Goal: Task Accomplishment & Management: Manage account settings

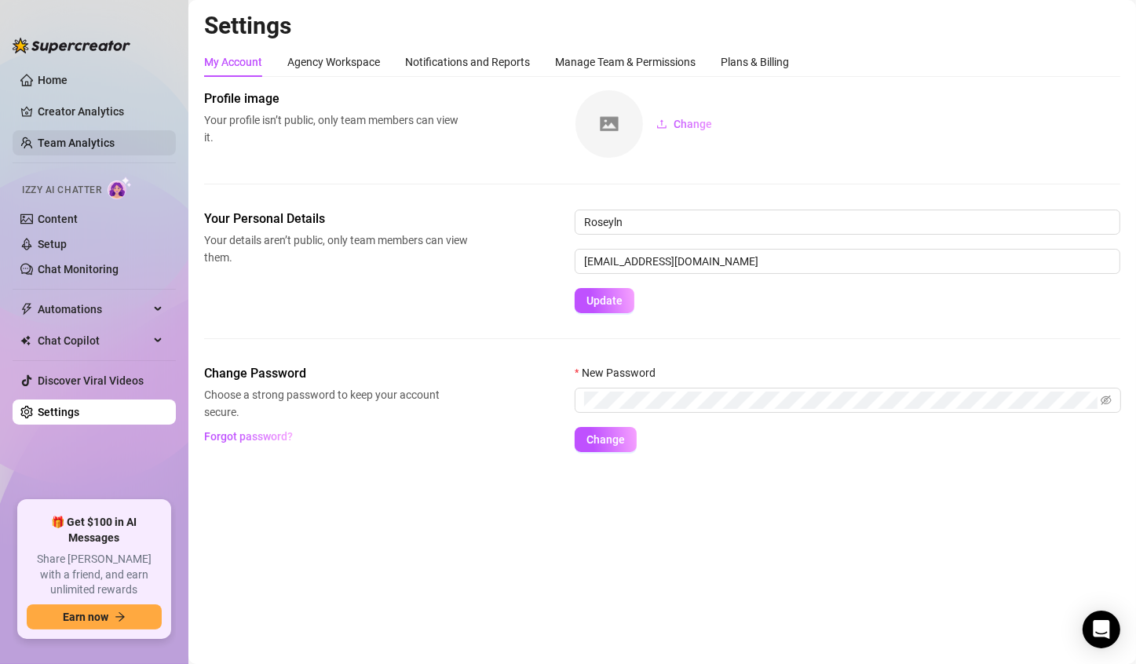
click at [51, 143] on link "Team Analytics" at bounding box center [76, 143] width 77 height 13
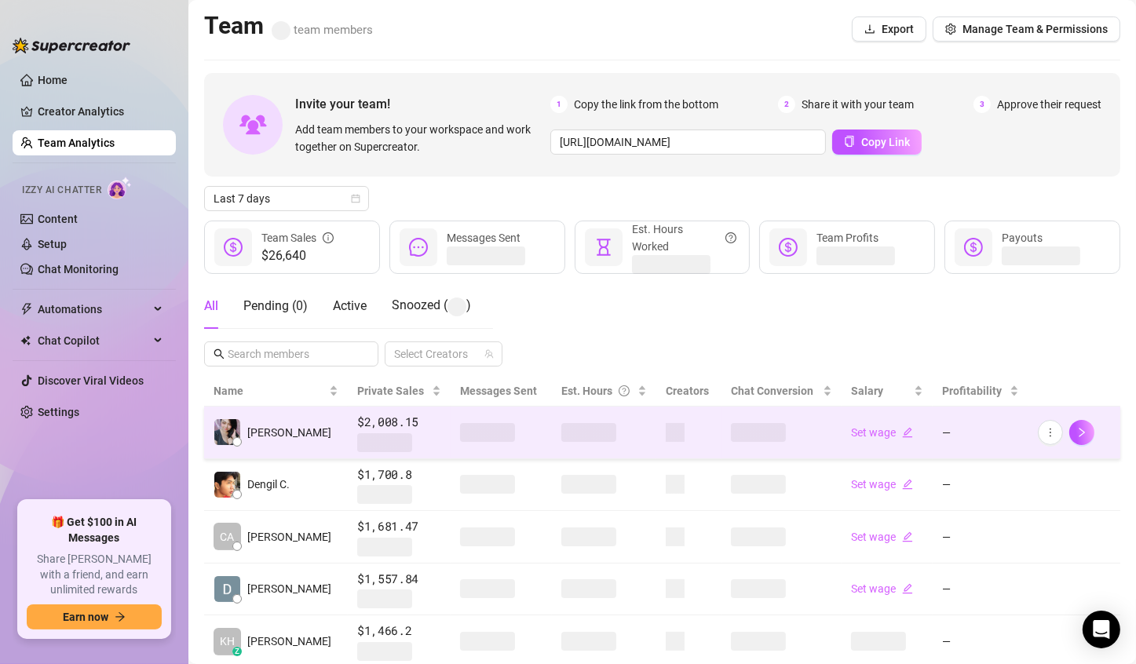
click at [460, 443] on td at bounding box center [500, 432] width 100 height 53
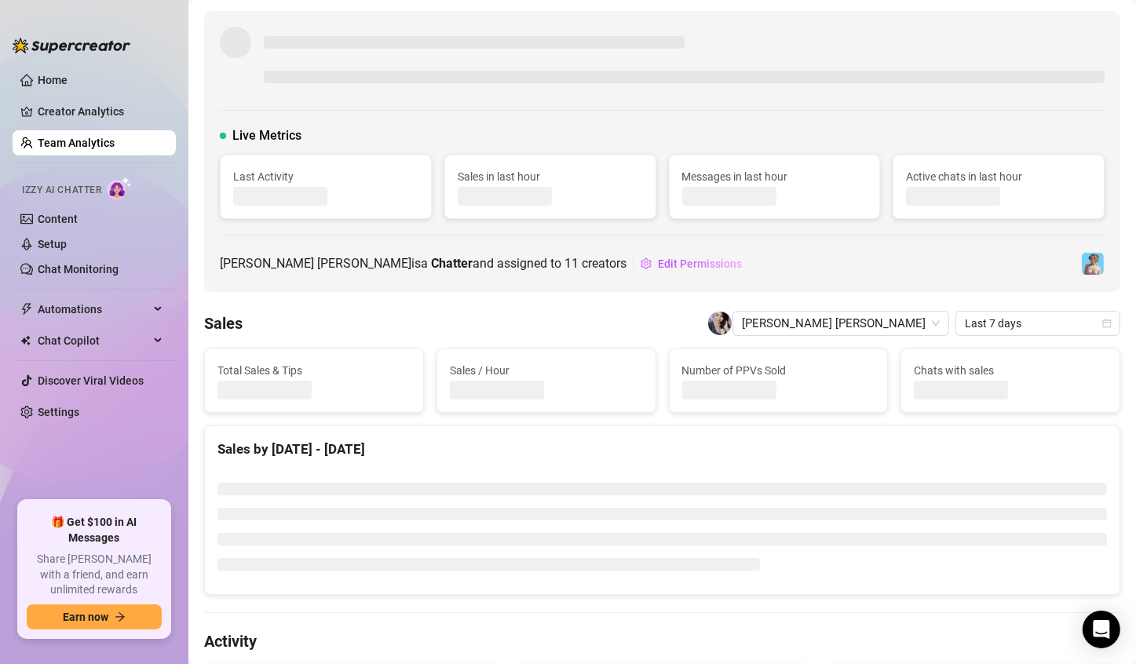
click at [603, 269] on div "Live Metrics Last Activity Sales in last hour Messages in last hour Active chat…" at bounding box center [662, 151] width 916 height 281
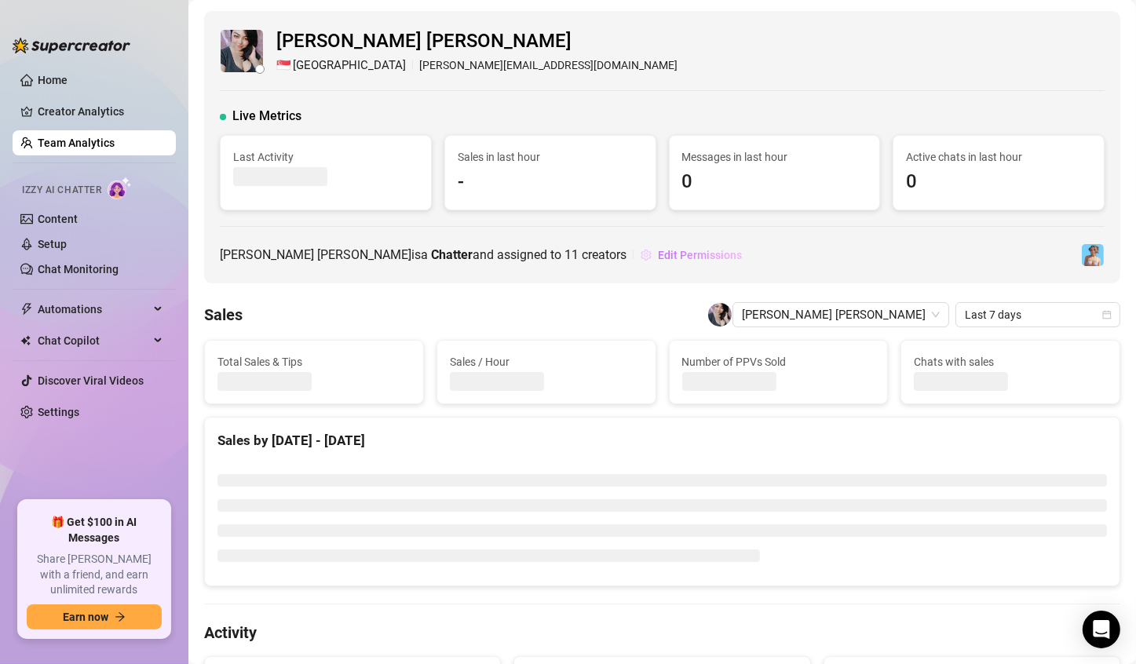
click at [658, 257] on span "Edit Permissions" at bounding box center [700, 255] width 84 height 13
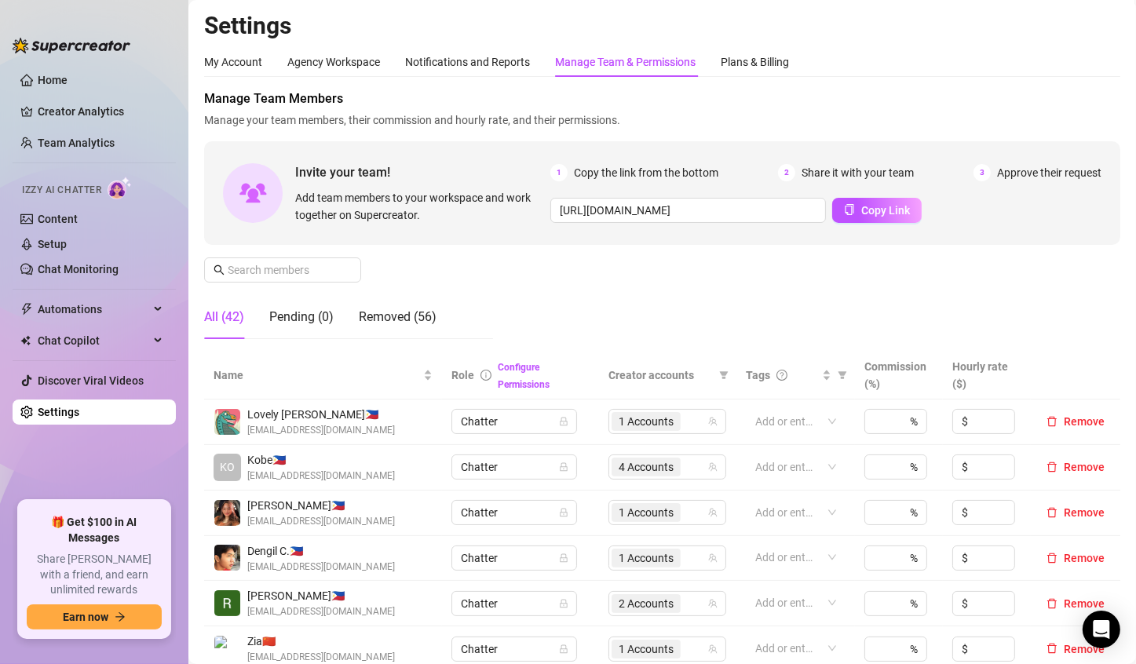
scroll to position [392, 0]
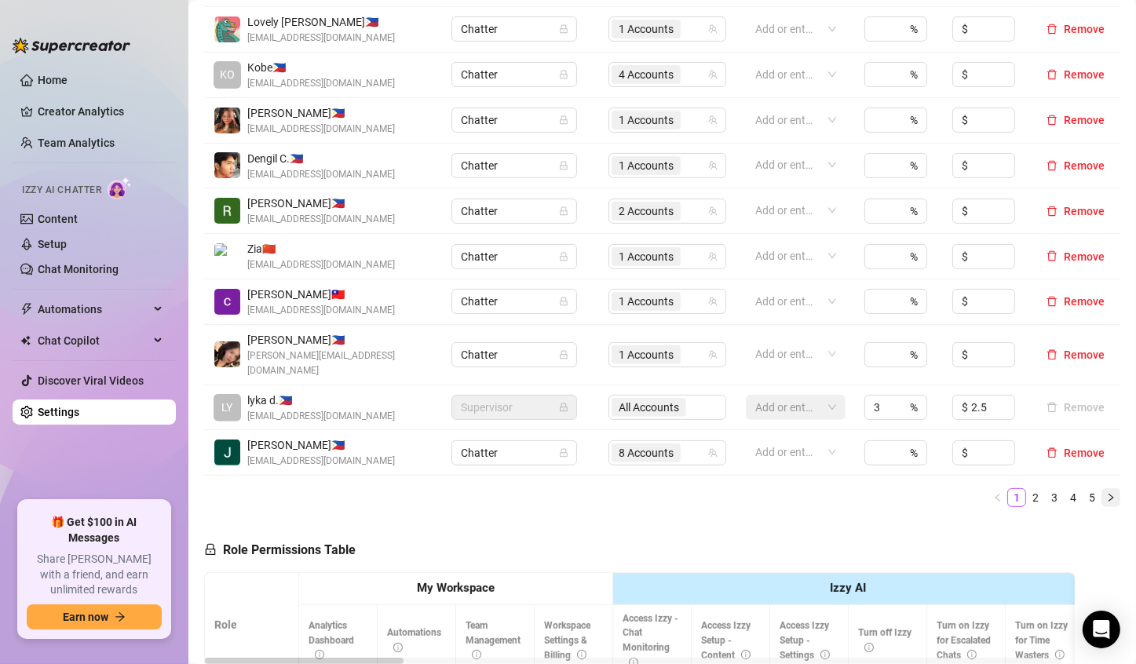
click at [1103, 488] on button "button" at bounding box center [1110, 497] width 19 height 19
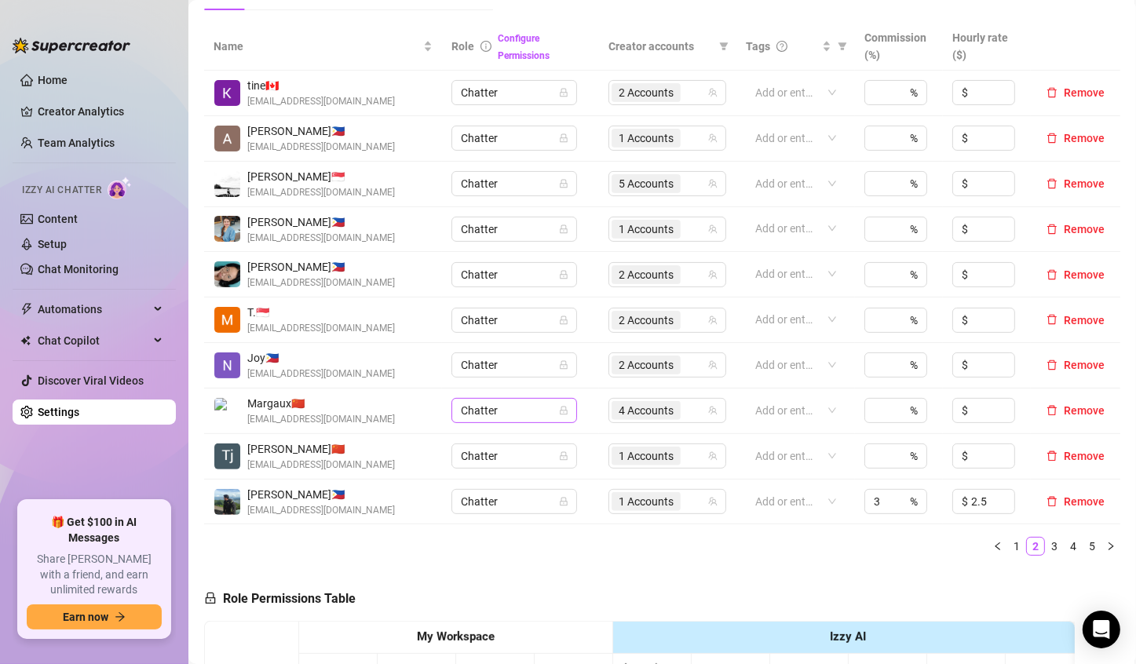
scroll to position [314, 0]
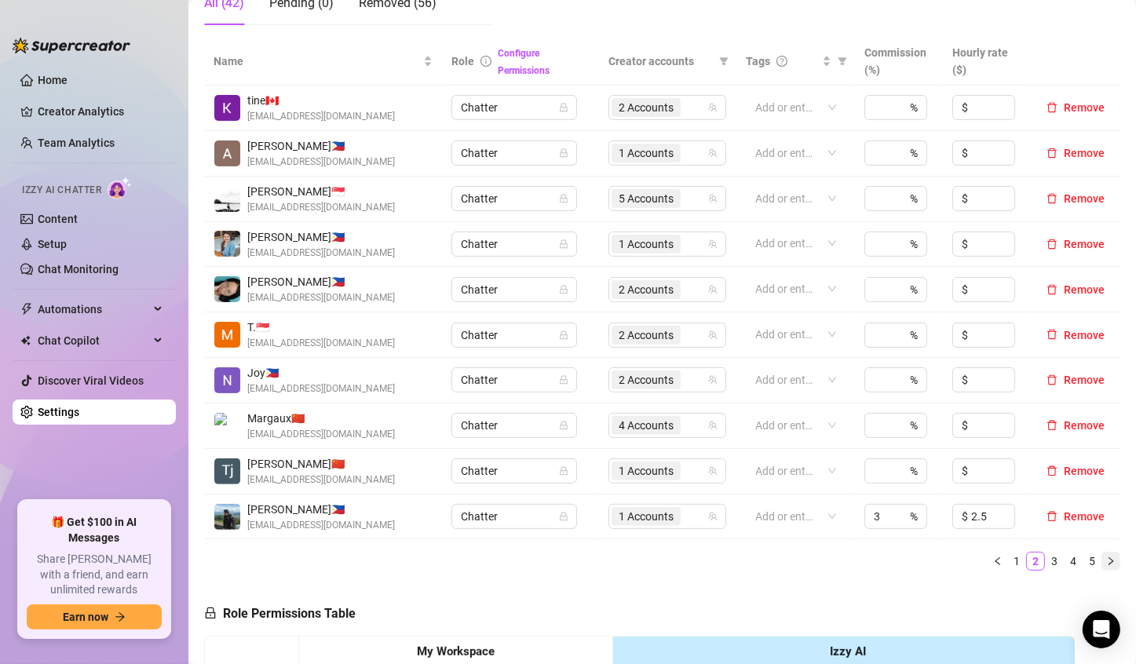
click at [1101, 564] on button "button" at bounding box center [1110, 561] width 19 height 19
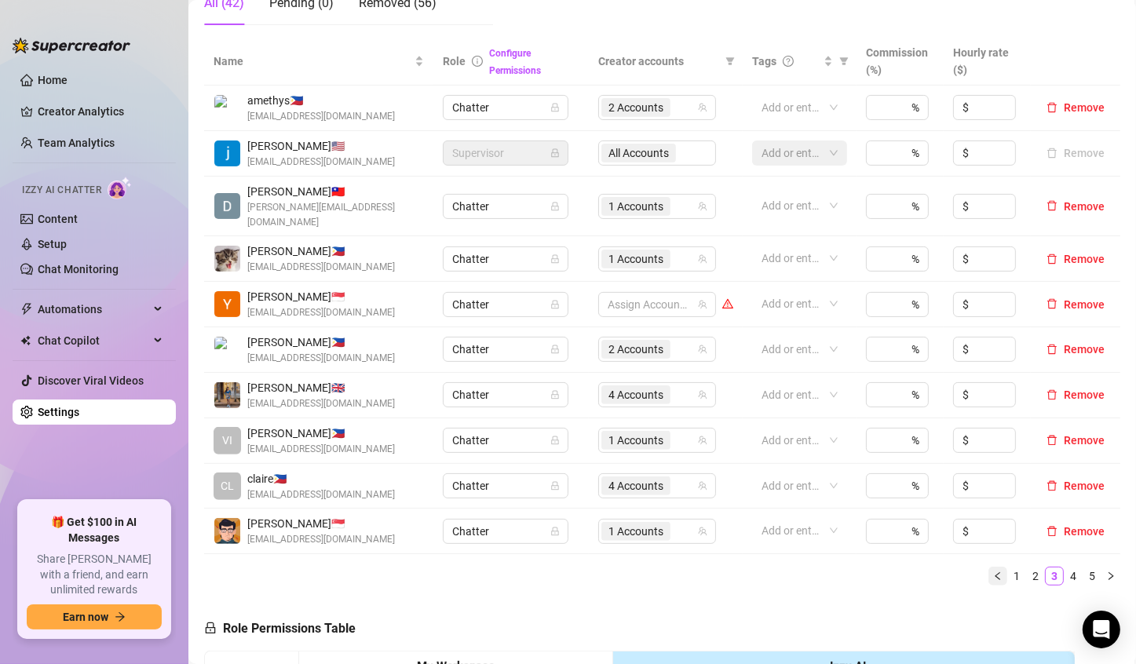
click at [993, 571] on icon "left" at bounding box center [997, 575] width 9 height 9
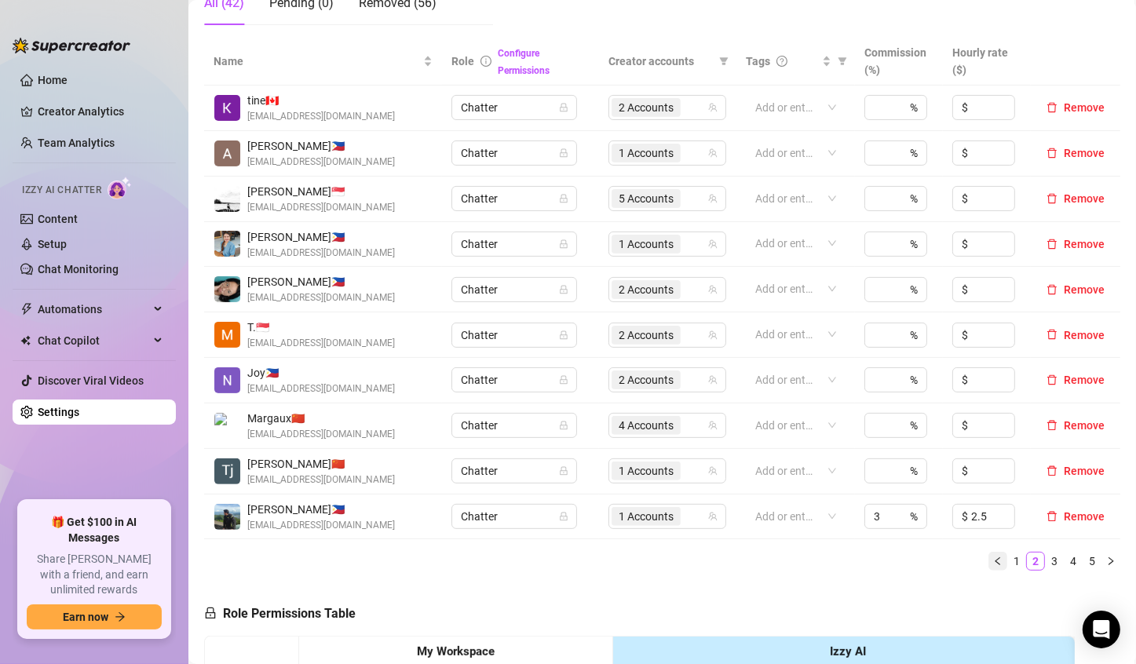
click at [988, 565] on button "button" at bounding box center [997, 561] width 19 height 19
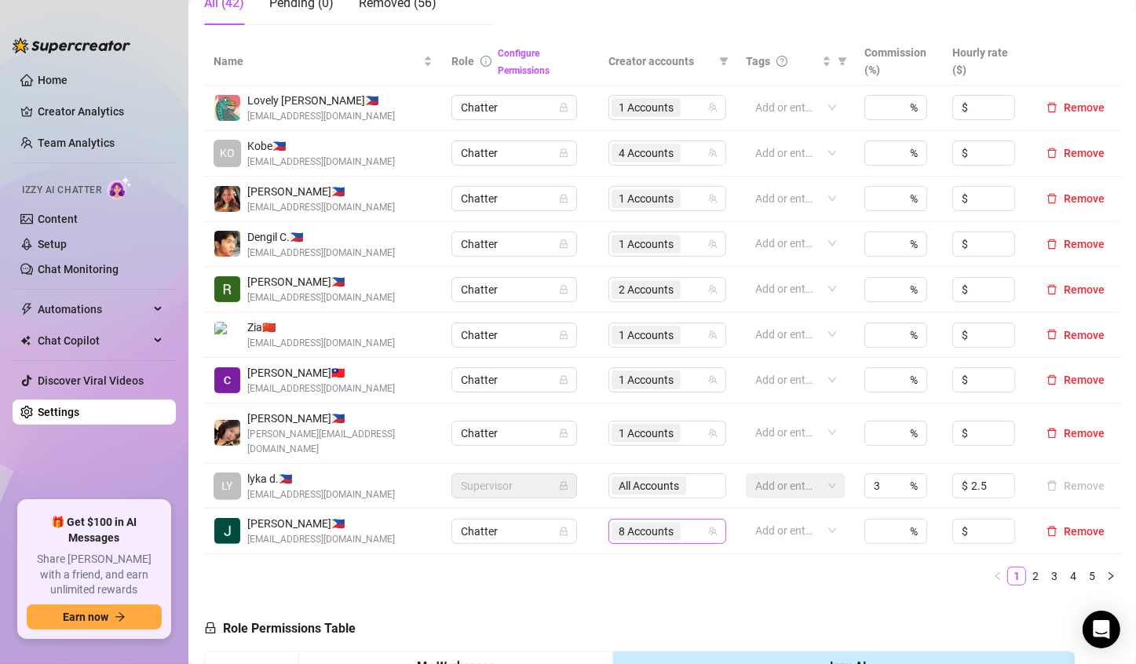
click at [631, 523] on span "8 Accounts" at bounding box center [645, 531] width 55 height 17
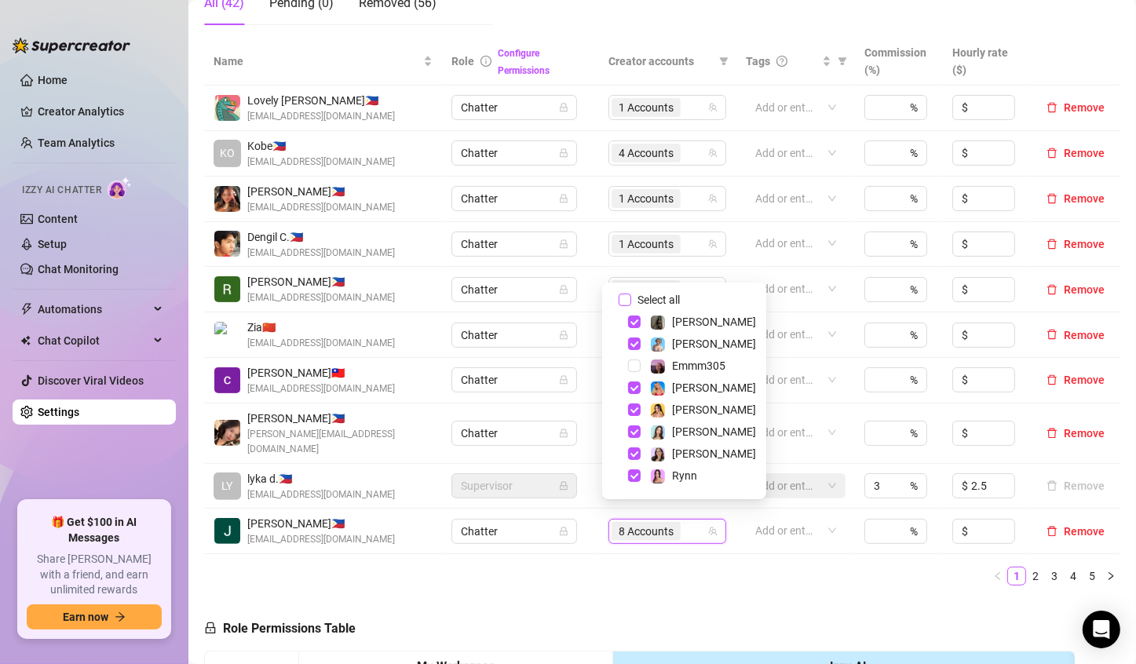
click at [630, 299] on input "Select all" at bounding box center [624, 299] width 13 height 13
click at [629, 453] on span "Select tree node" at bounding box center [634, 453] width 13 height 13
checkbox input "false"
click at [634, 324] on span "Select tree node" at bounding box center [634, 321] width 13 height 13
click at [639, 346] on span "Select tree node" at bounding box center [634, 343] width 13 height 13
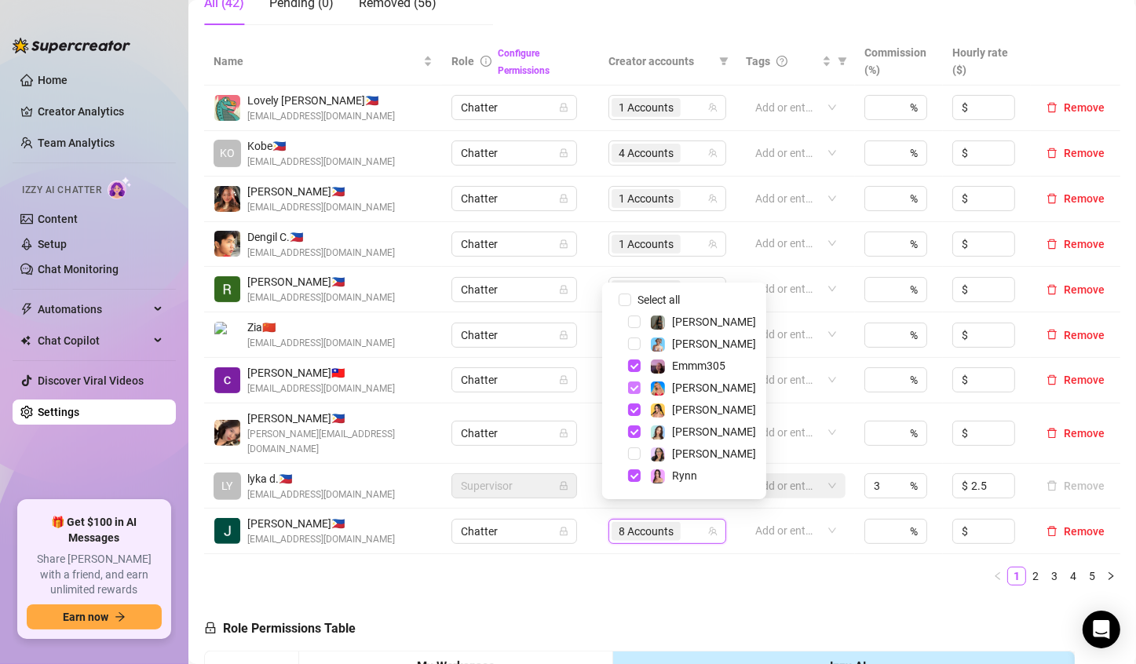
click at [632, 366] on span "Select tree node" at bounding box center [634, 365] width 13 height 13
click at [636, 411] on span "Select tree node" at bounding box center [634, 409] width 13 height 13
click at [633, 431] on span "Select tree node" at bounding box center [634, 431] width 13 height 13
click at [636, 476] on span "Select tree node" at bounding box center [634, 475] width 13 height 13
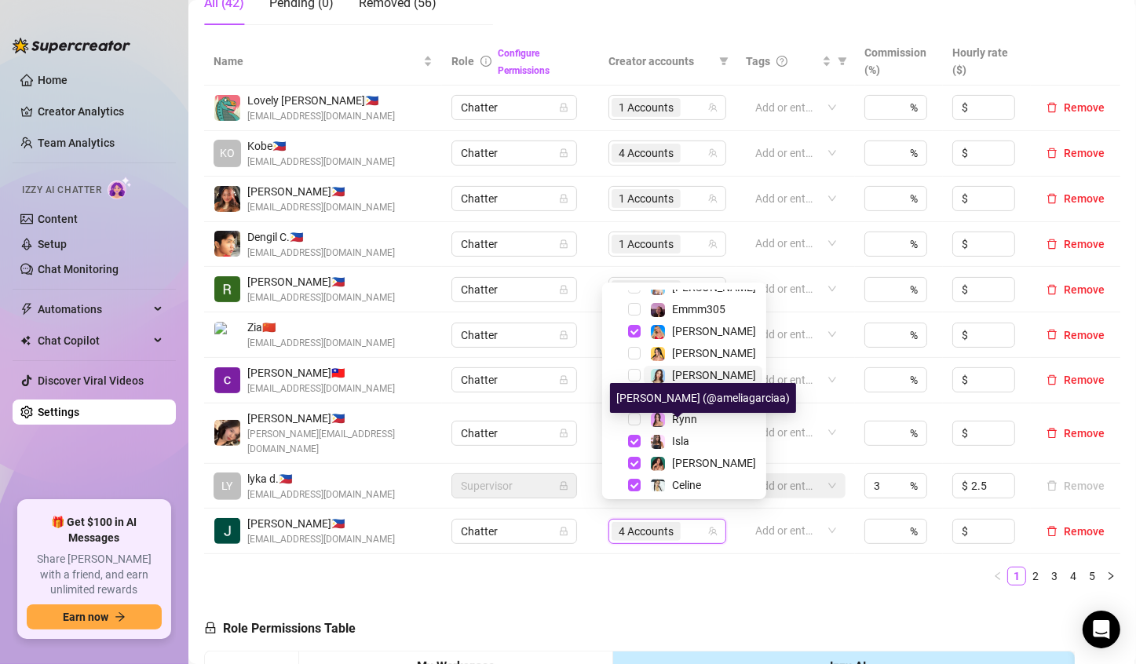
scroll to position [63, 0]
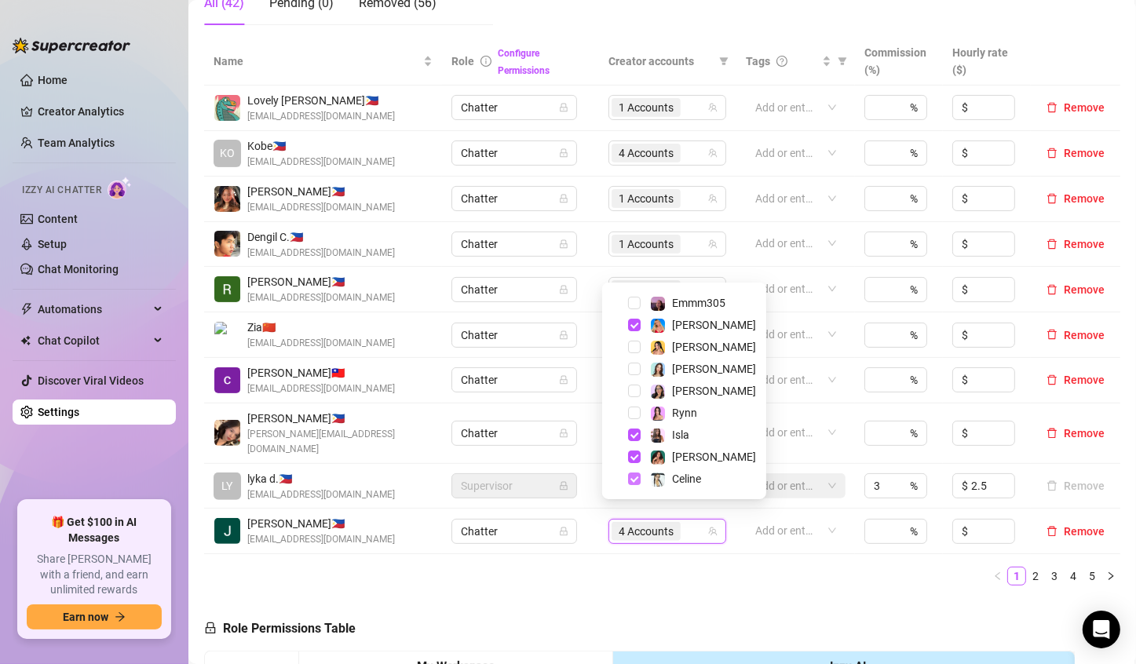
click at [634, 477] on span "Select tree node" at bounding box center [634, 478] width 13 height 13
click at [632, 455] on span "Select tree node" at bounding box center [634, 456] width 13 height 13
click at [633, 433] on span "Select tree node" at bounding box center [634, 434] width 13 height 13
click at [698, 567] on ul "1 2 3 4 5" at bounding box center [662, 576] width 916 height 19
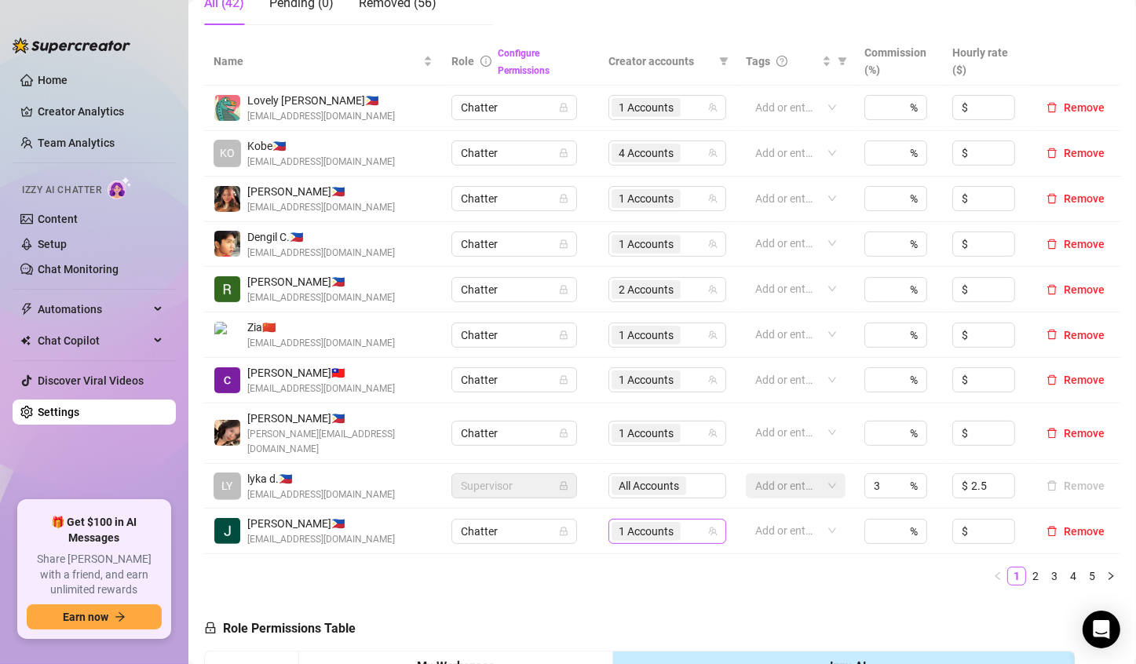
click at [630, 523] on span "1 Accounts" at bounding box center [645, 531] width 55 height 17
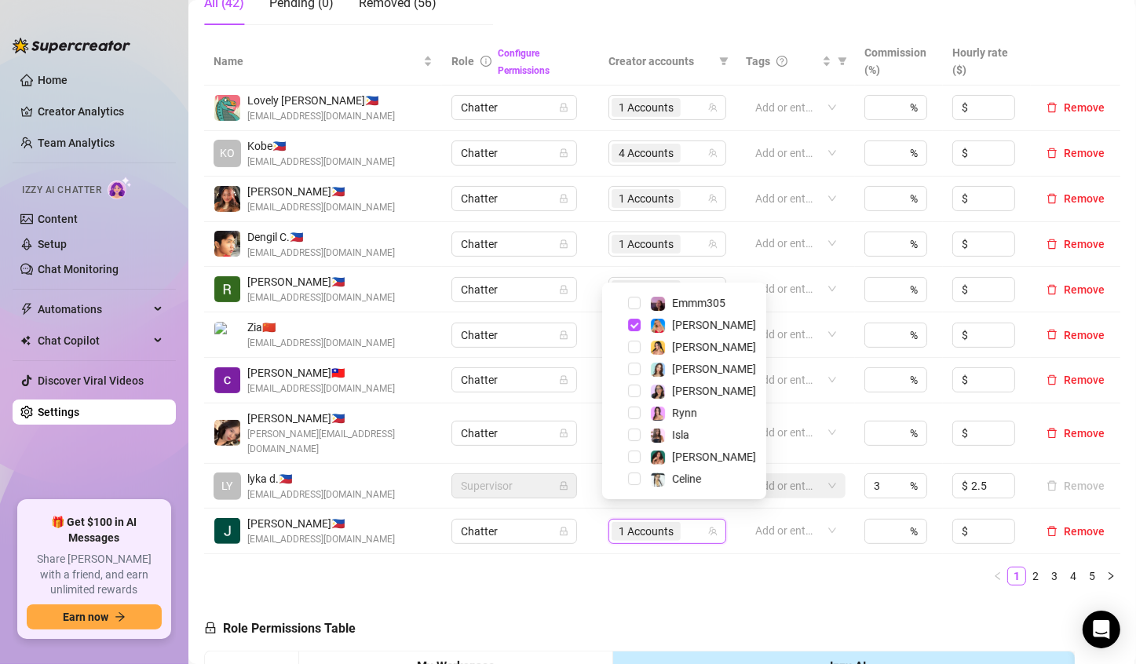
scroll to position [22, 0]
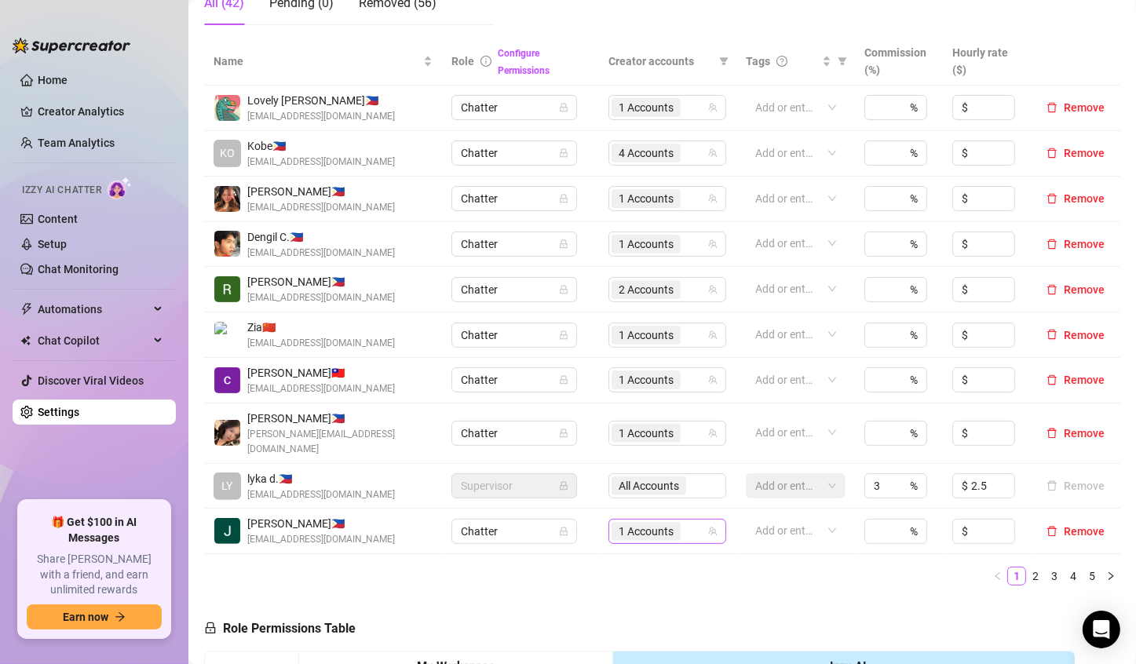
click at [626, 524] on div "1 Accounts" at bounding box center [647, 531] width 72 height 22
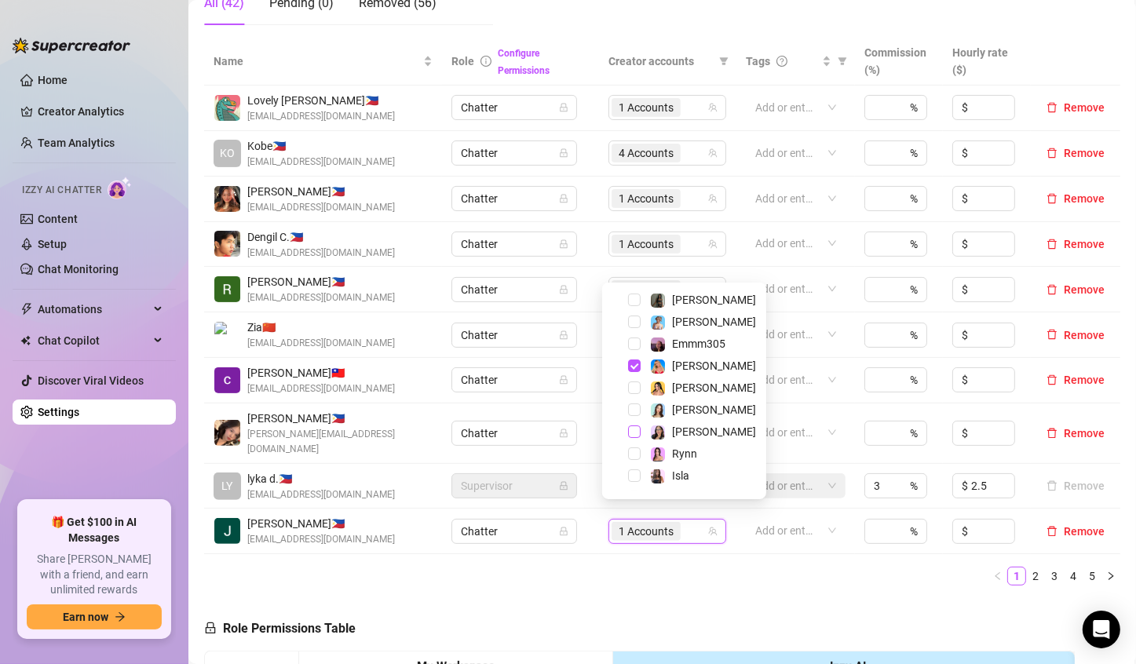
click at [636, 432] on span "Select tree node" at bounding box center [634, 431] width 13 height 13
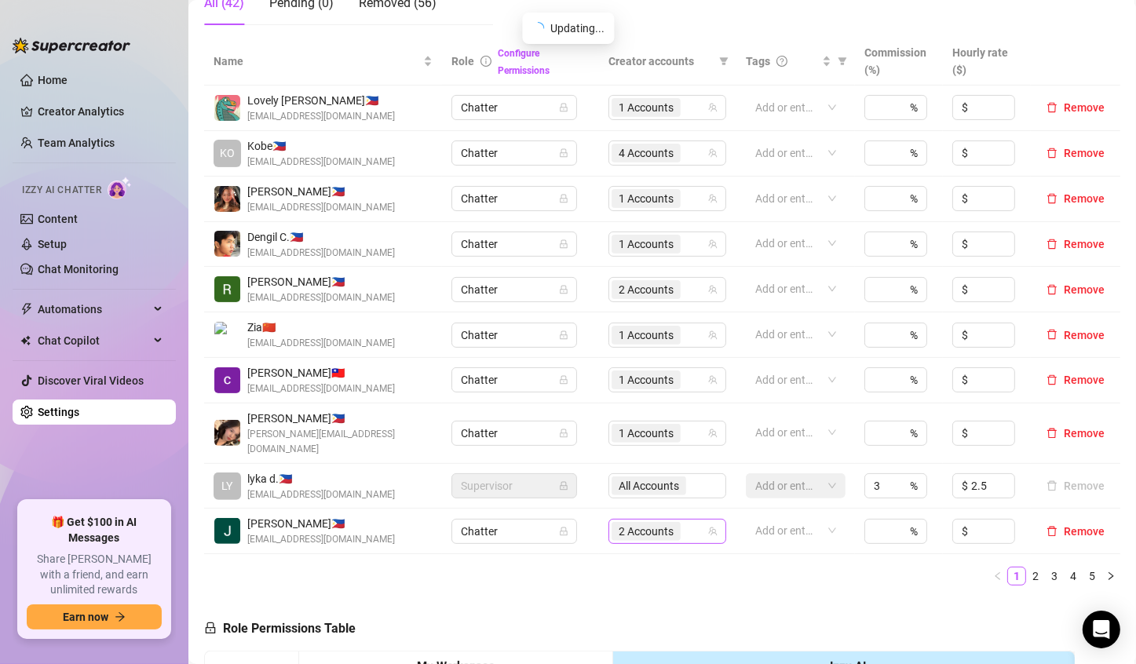
click at [638, 523] on span "2 Accounts" at bounding box center [645, 531] width 55 height 17
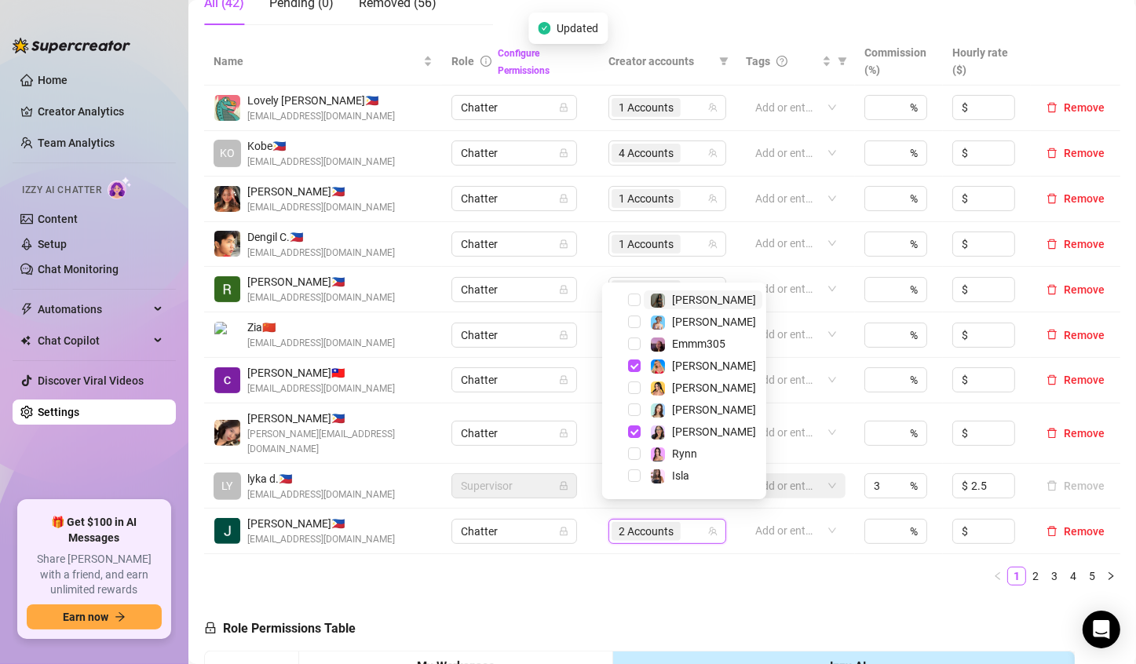
click at [683, 571] on div "Name Role Configure Permissions Creator accounts Tags Commission (%) Hourly rat…" at bounding box center [662, 318] width 916 height 560
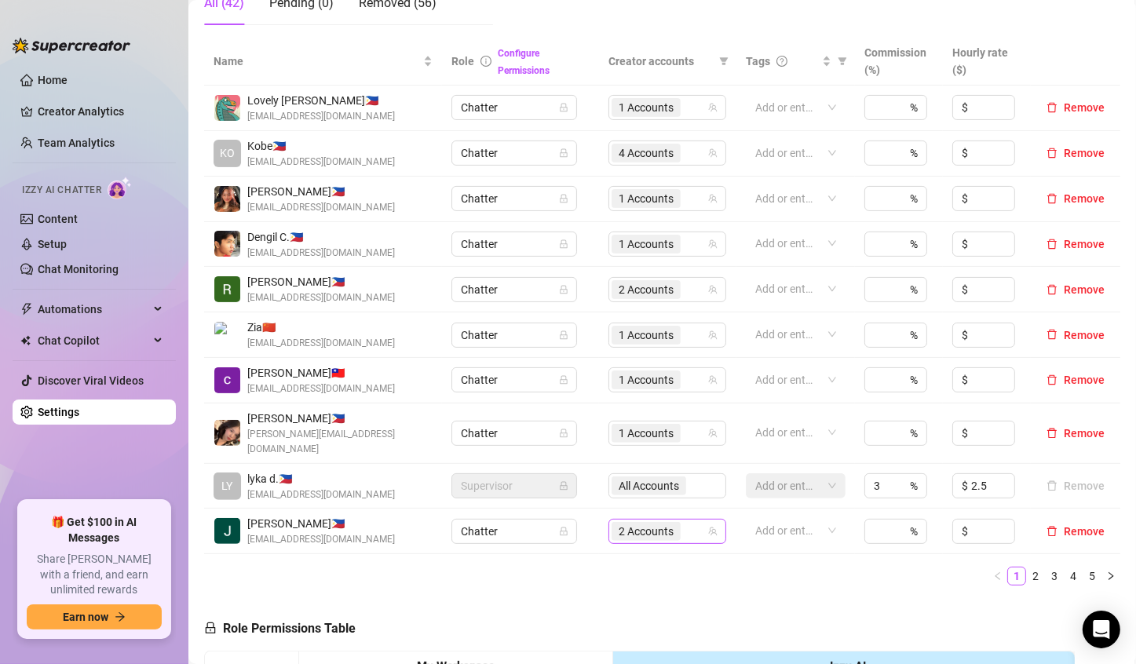
click at [621, 519] on div "2 Accounts" at bounding box center [667, 531] width 118 height 25
